Goal: Navigation & Orientation: Find specific page/section

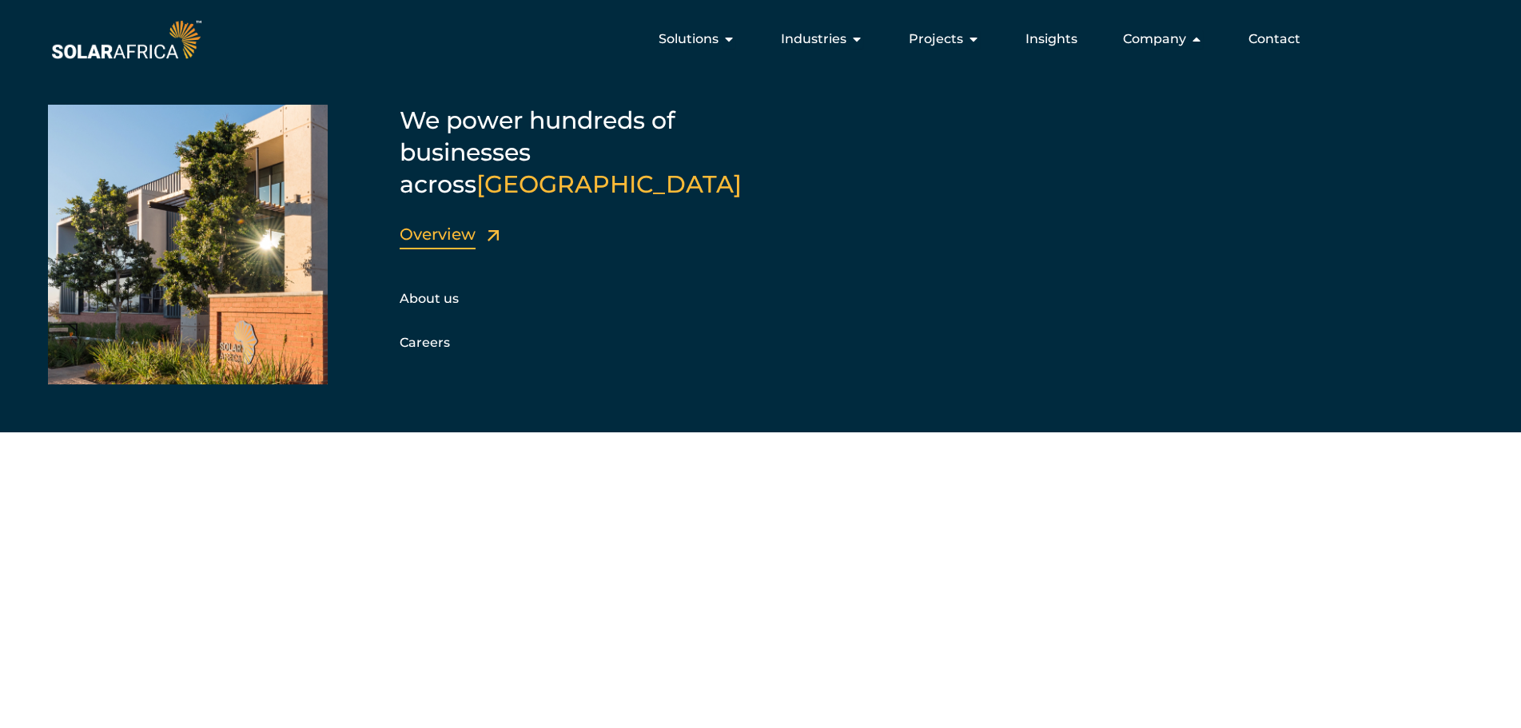
click at [450, 225] on link "Overview" at bounding box center [438, 234] width 76 height 19
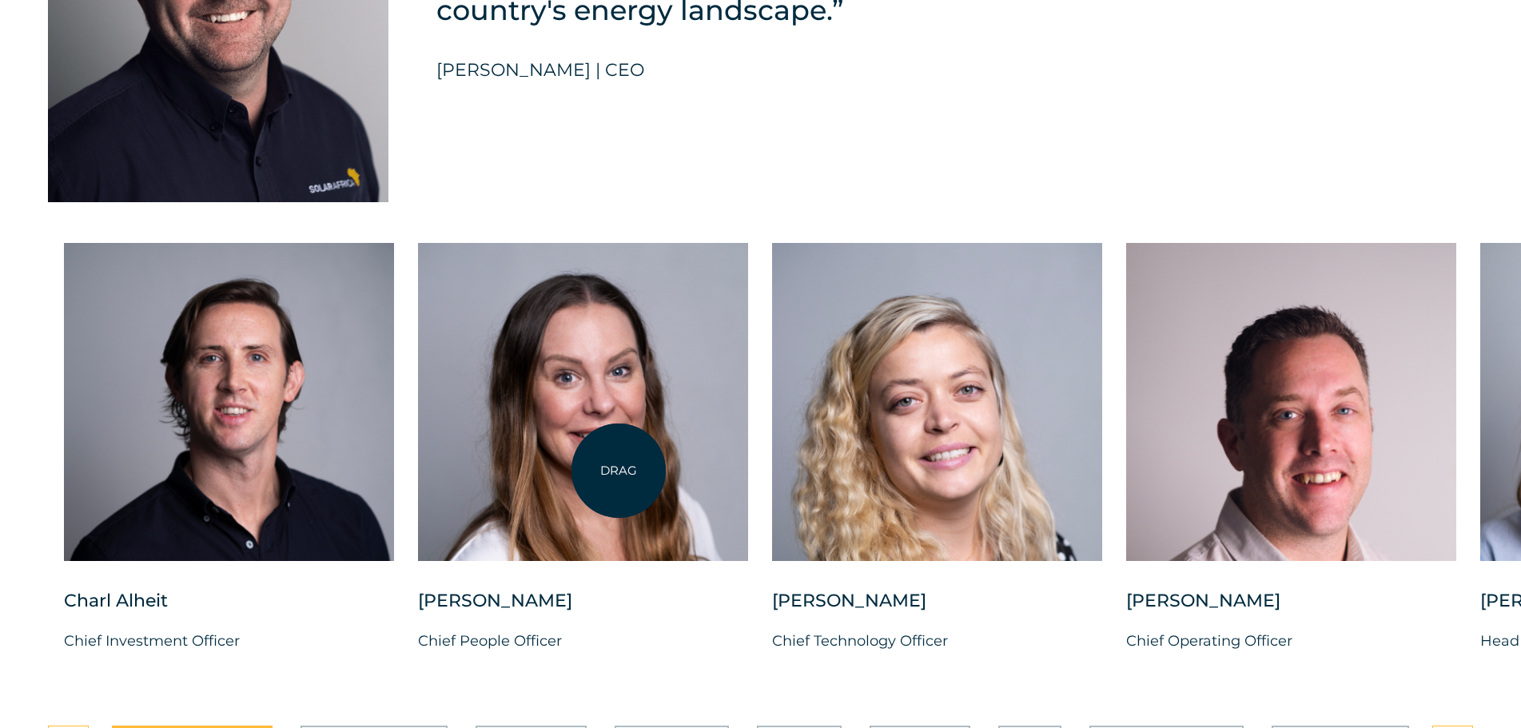
scroll to position [3996, 0]
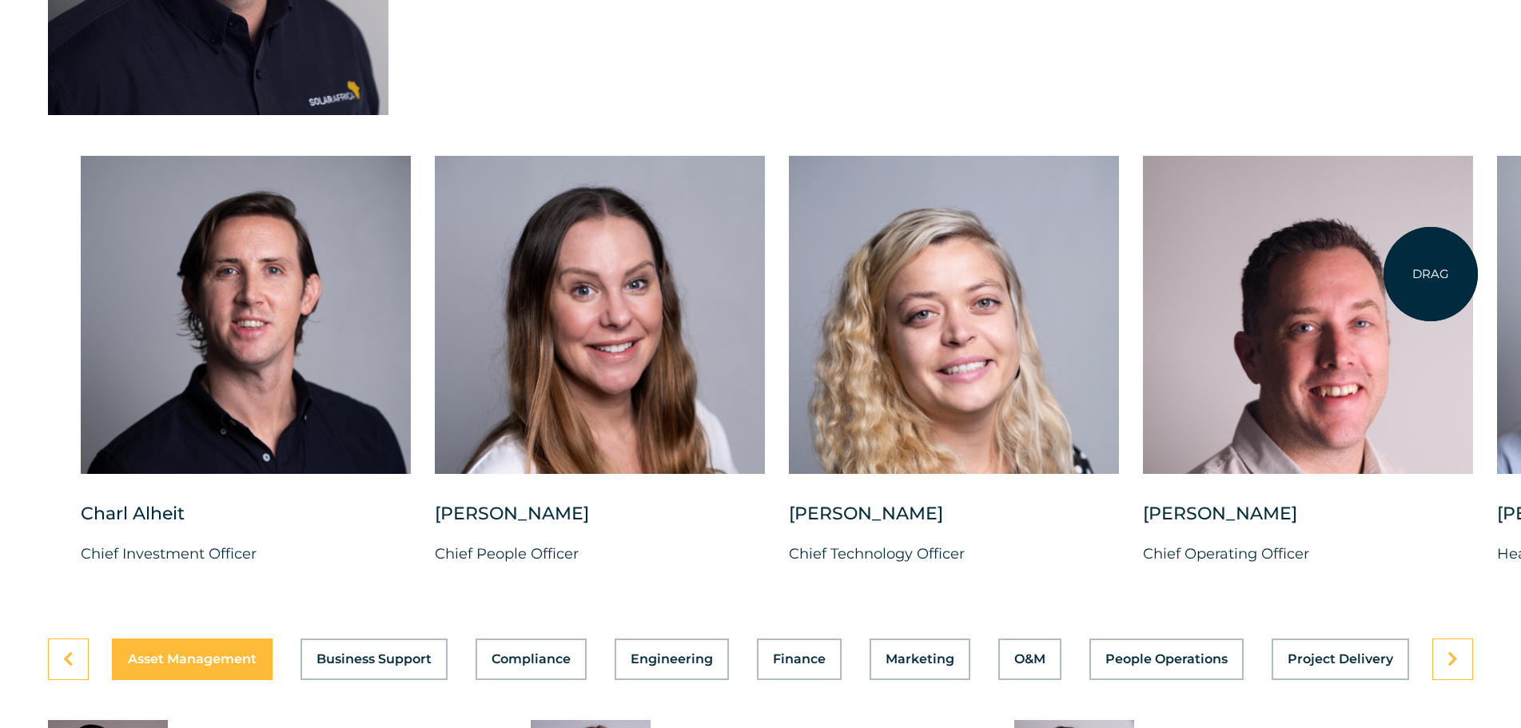
drag, startPoint x: 1347, startPoint y: 224, endPoint x: 1431, endPoint y: 274, distance: 97.9
click at [1431, 274] on div at bounding box center [1308, 315] width 330 height 318
